Goal: Transaction & Acquisition: Book appointment/travel/reservation

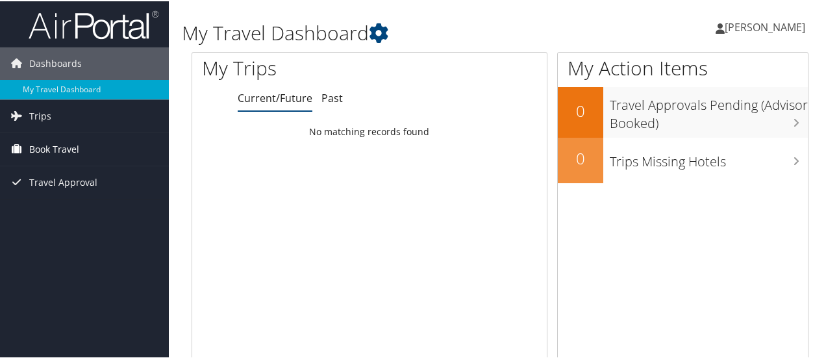
click at [73, 147] on span "Book Travel" at bounding box center [54, 148] width 50 height 32
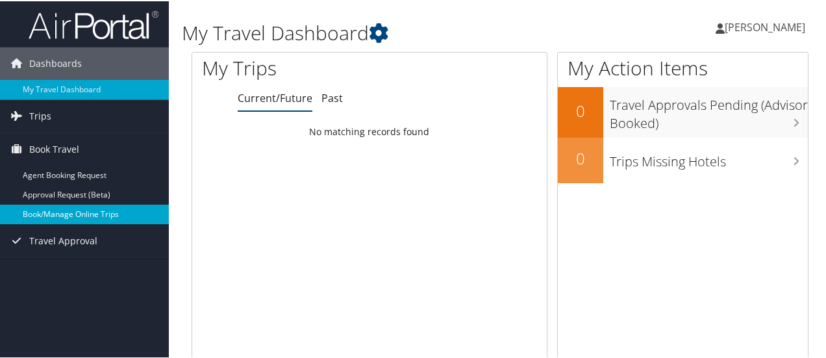
click at [68, 212] on link "Book/Manage Online Trips" at bounding box center [84, 212] width 169 height 19
